Goal: Task Accomplishment & Management: Use online tool/utility

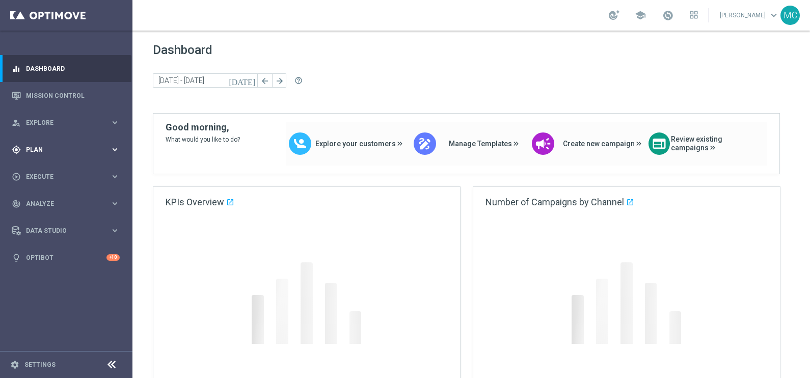
click at [119, 154] on icon "keyboard_arrow_right" at bounding box center [115, 150] width 10 height 10
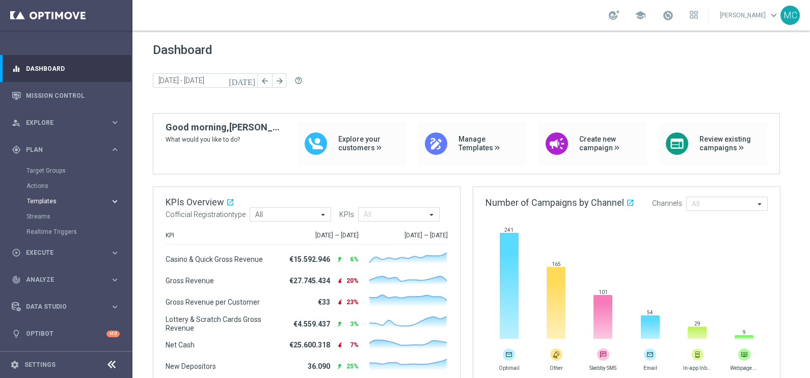
click at [114, 200] on icon "keyboard_arrow_right" at bounding box center [115, 202] width 10 height 10
click at [53, 216] on link "Optimail" at bounding box center [69, 216] width 74 height 8
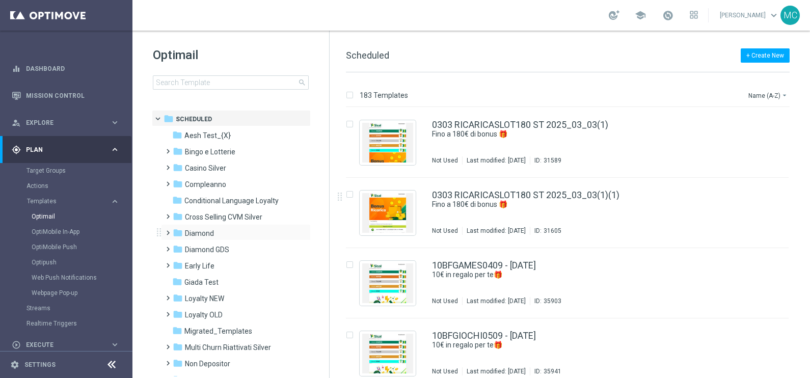
click at [167, 229] on span at bounding box center [165, 228] width 5 height 4
click at [178, 263] on span at bounding box center [176, 261] width 5 height 4
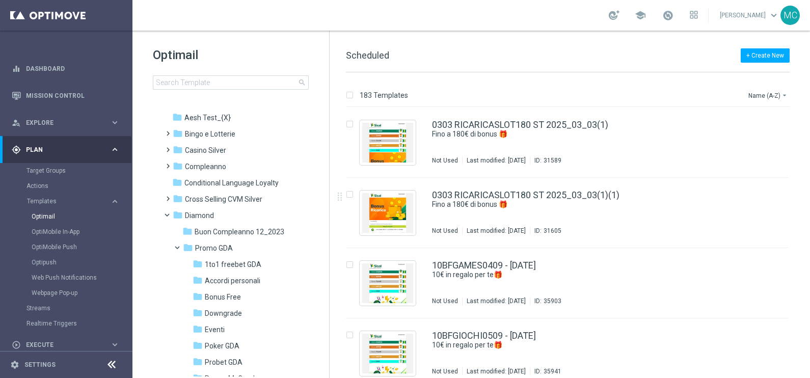
scroll to position [63, 0]
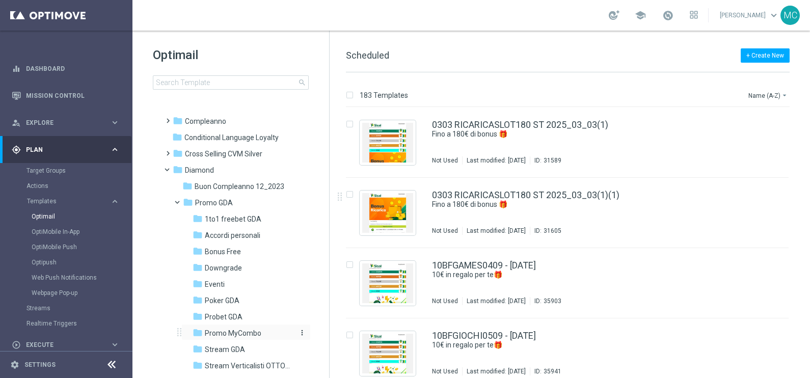
click at [229, 328] on span "Promo MyCombo" at bounding box center [233, 332] width 57 height 9
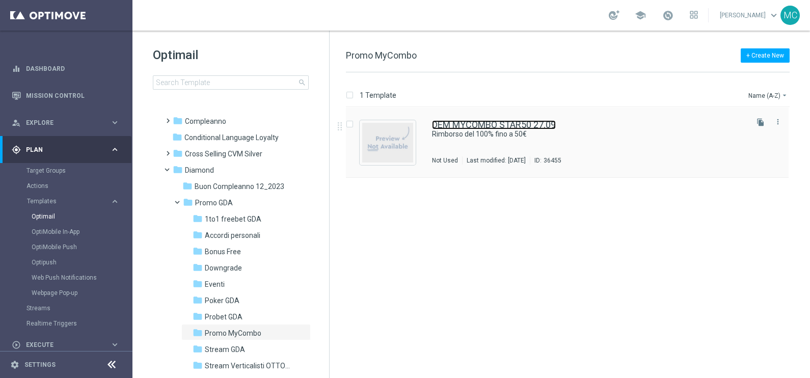
click at [514, 123] on link "DEM MYCOMBO STAR50 27.09" at bounding box center [494, 124] width 124 height 9
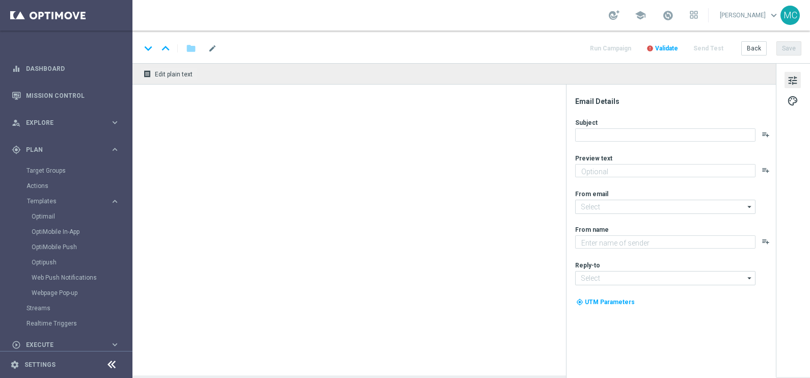
type textarea "🔥 Scopri la promo MyCombo"
type input "giochivip@comunicazioni.sisal.it"
type textarea "Sisal"
type input "teamvip@sisal.it"
